Goal: Information Seeking & Learning: Learn about a topic

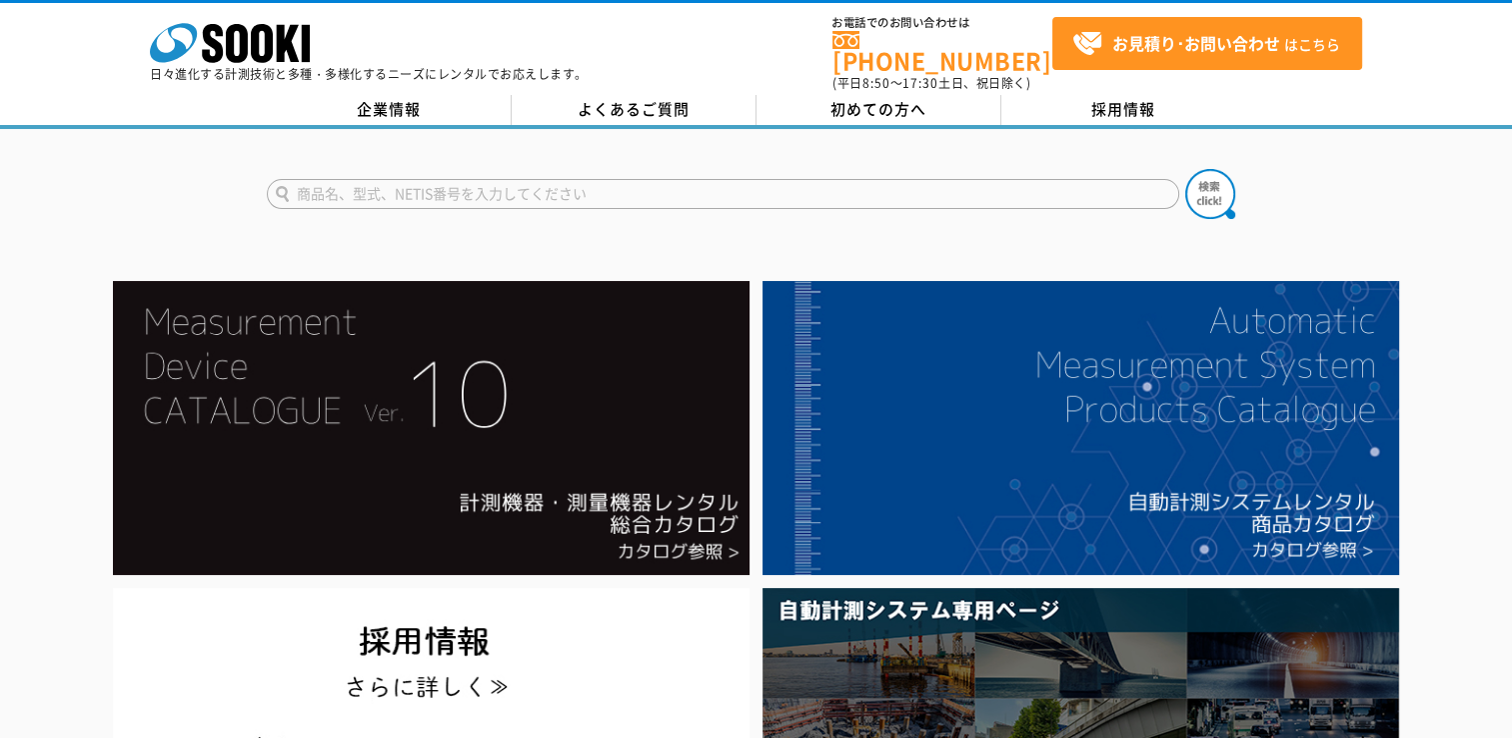
click at [544, 186] on input "text" at bounding box center [723, 194] width 913 height 30
type input "圧幕系"
click at [1185, 169] on button at bounding box center [1210, 194] width 50 height 50
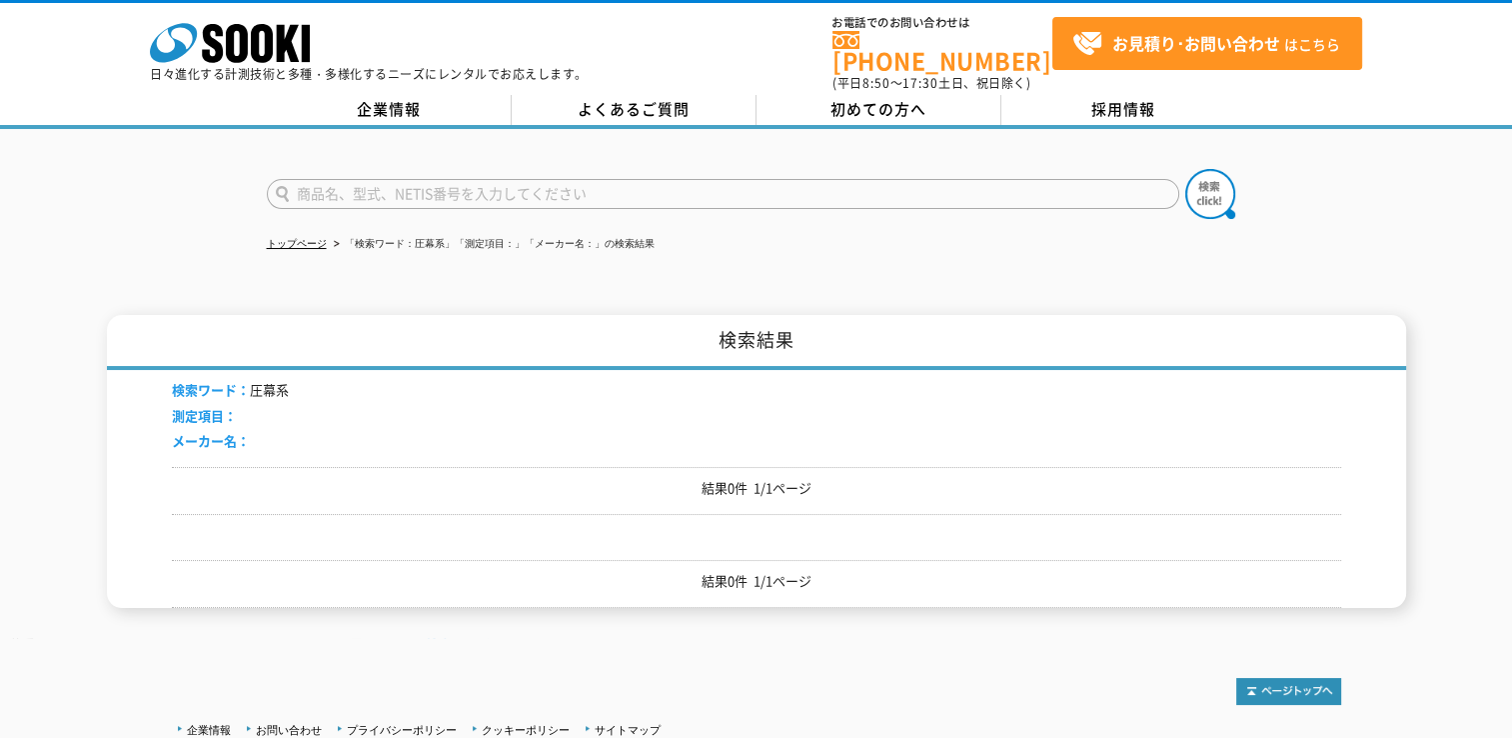
click at [518, 179] on input "text" at bounding box center [723, 194] width 913 height 30
type input "膜厚計"
click at [1203, 175] on img at bounding box center [1210, 194] width 50 height 50
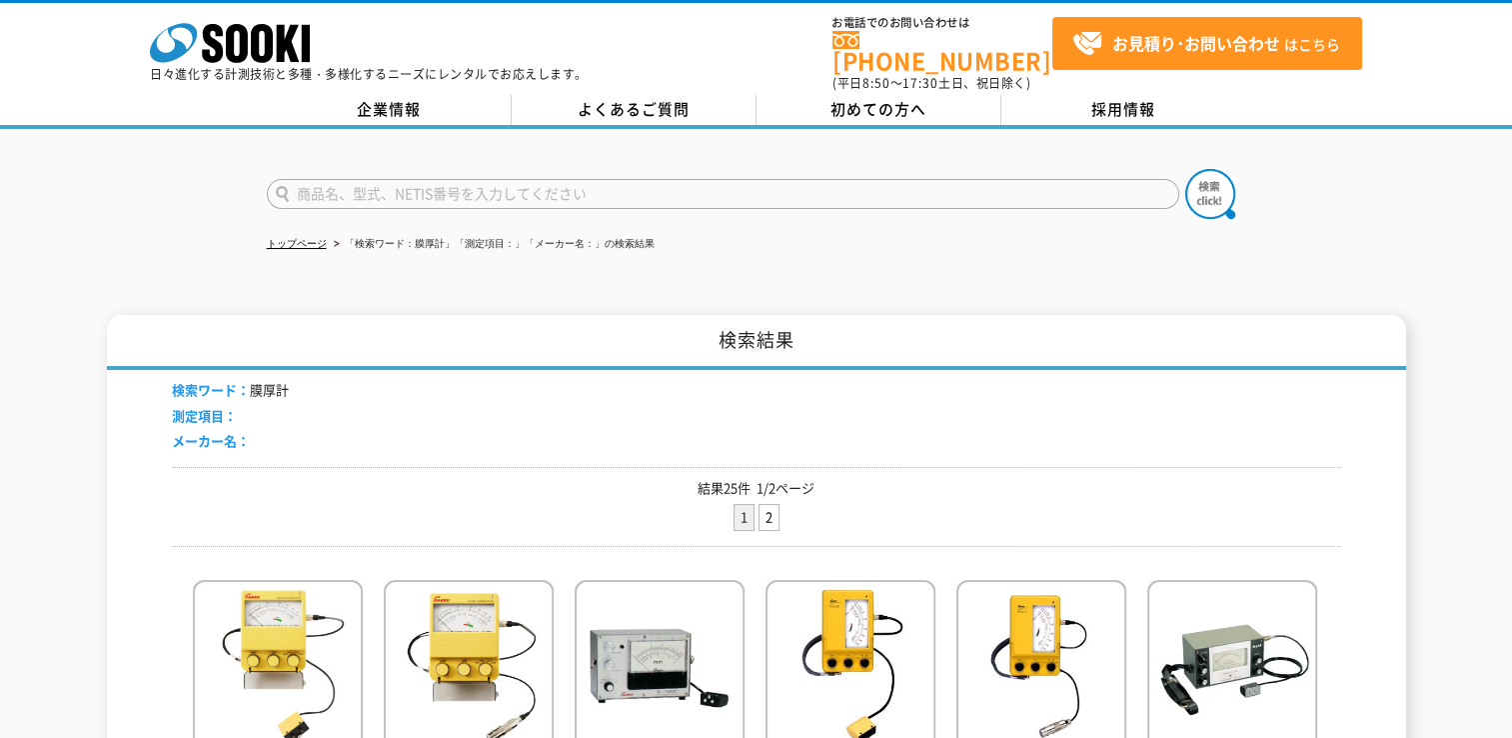
scroll to position [300, 0]
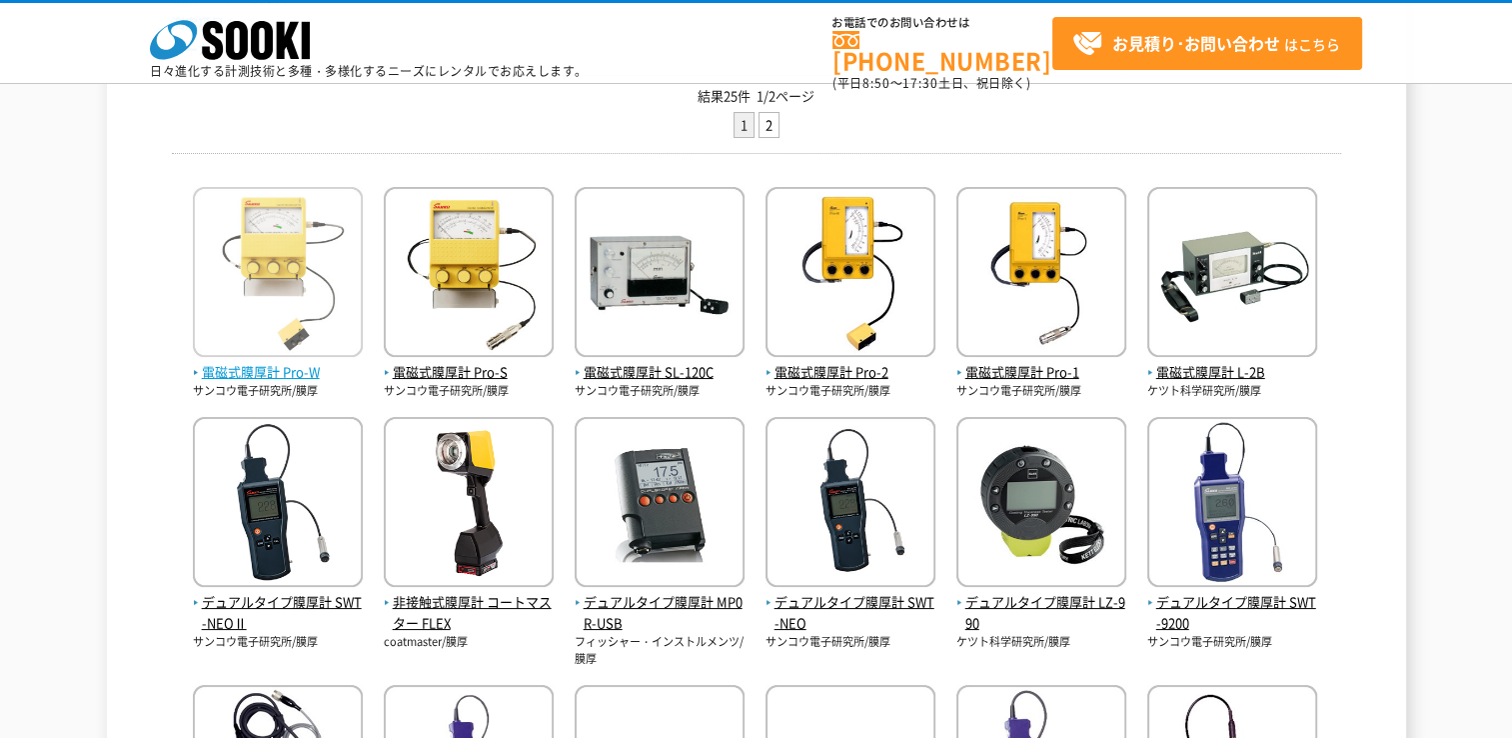
click at [301, 298] on img at bounding box center [278, 274] width 170 height 175
